Goal: Task Accomplishment & Management: Use online tool/utility

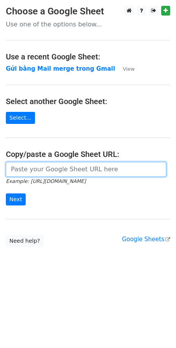
click at [79, 170] on input "url" at bounding box center [86, 169] width 160 height 15
paste input "[URL][DOMAIN_NAME]"
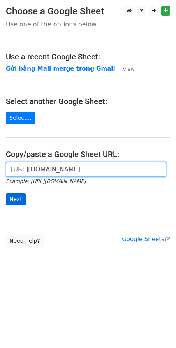
type input "[URL][DOMAIN_NAME]"
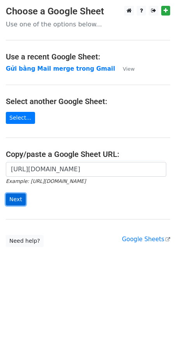
click at [13, 198] on input "Next" at bounding box center [16, 200] width 20 height 12
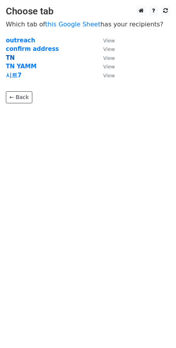
click at [12, 55] on strong "TN" at bounding box center [10, 57] width 9 height 7
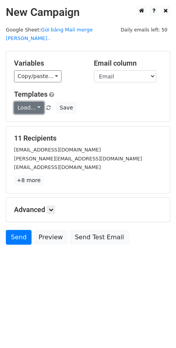
click at [40, 102] on link "Load..." at bounding box center [29, 108] width 30 height 12
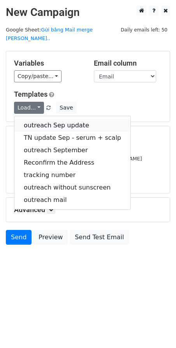
click at [44, 119] on link "outreach Sep update" at bounding box center [72, 125] width 116 height 12
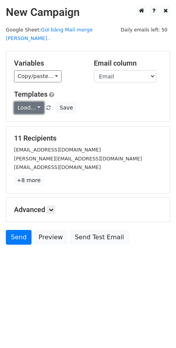
click at [35, 102] on link "Load..." at bounding box center [29, 108] width 30 height 12
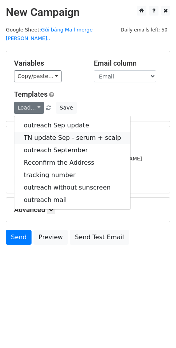
click at [51, 132] on link "TN update Sep - serum + scalp" at bounding box center [72, 138] width 116 height 12
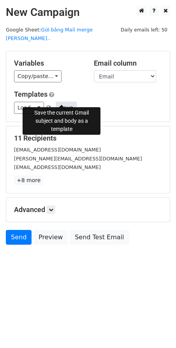
click at [62, 102] on button "Save" at bounding box center [66, 108] width 20 height 12
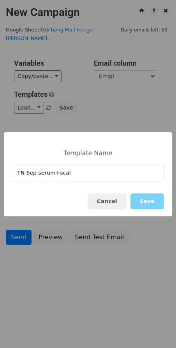
type input "TN Sep serum+scalp"
click at [146, 201] on button "Save" at bounding box center [146, 202] width 33 height 16
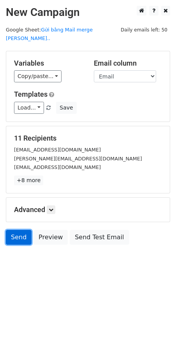
click at [16, 231] on link "Send" at bounding box center [19, 237] width 26 height 15
